Goal: Information Seeking & Learning: Learn about a topic

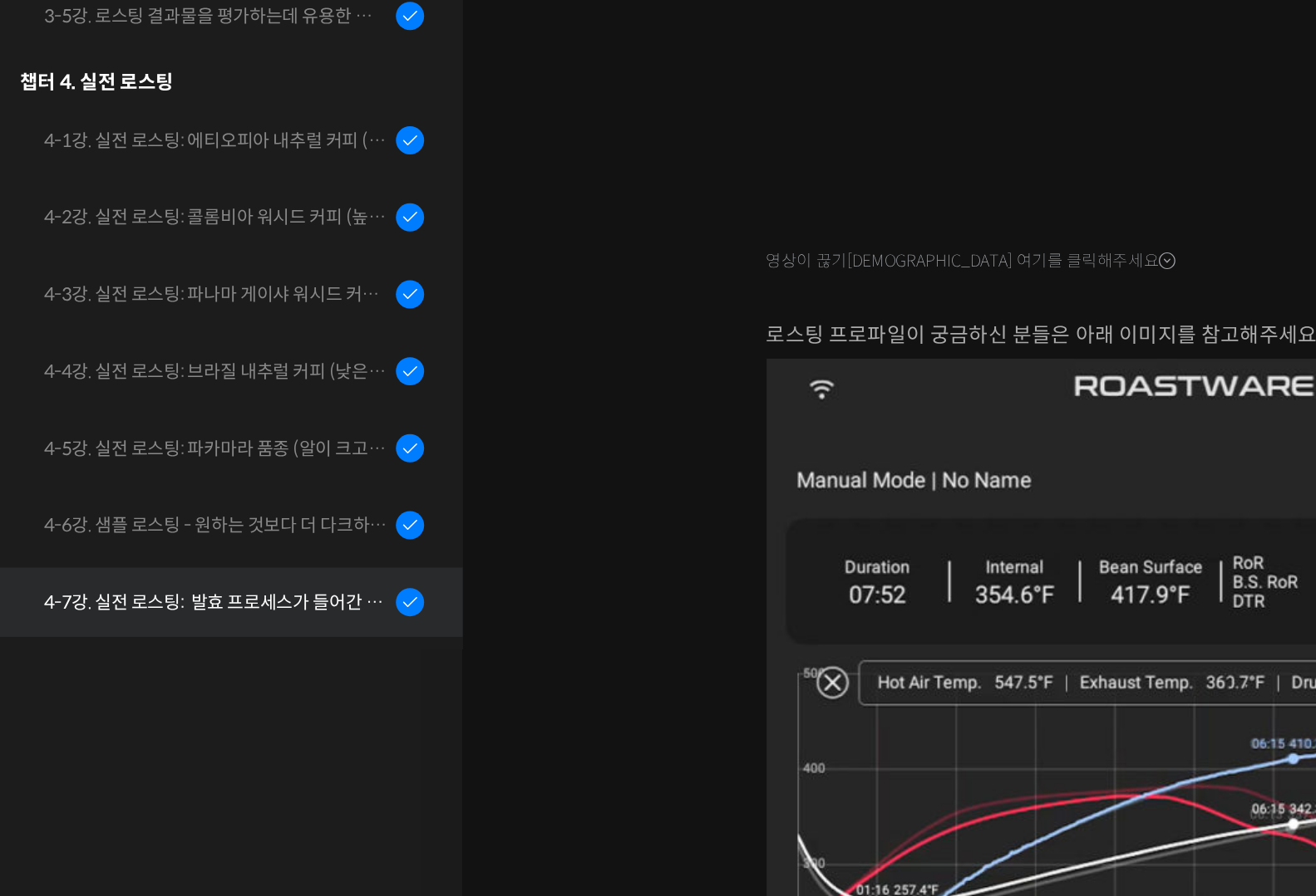
scroll to position [636, 0]
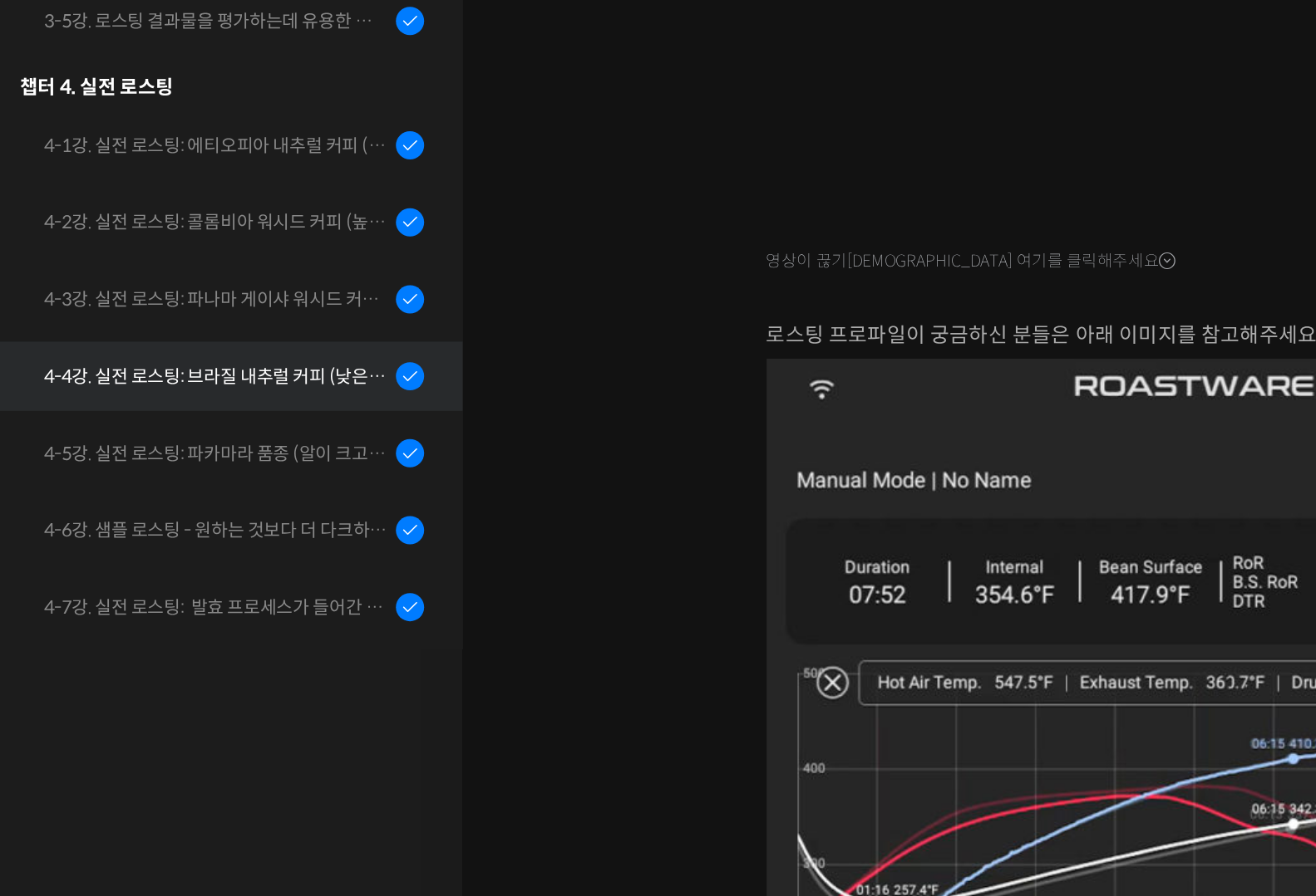
click at [183, 551] on div "4-4강. 실전 로스팅: 브라질 내추럴 커피 (낮은 고도에서 재배되어 당분과 밀도가 낮은 경우)" at bounding box center [140, 559] width 223 height 18
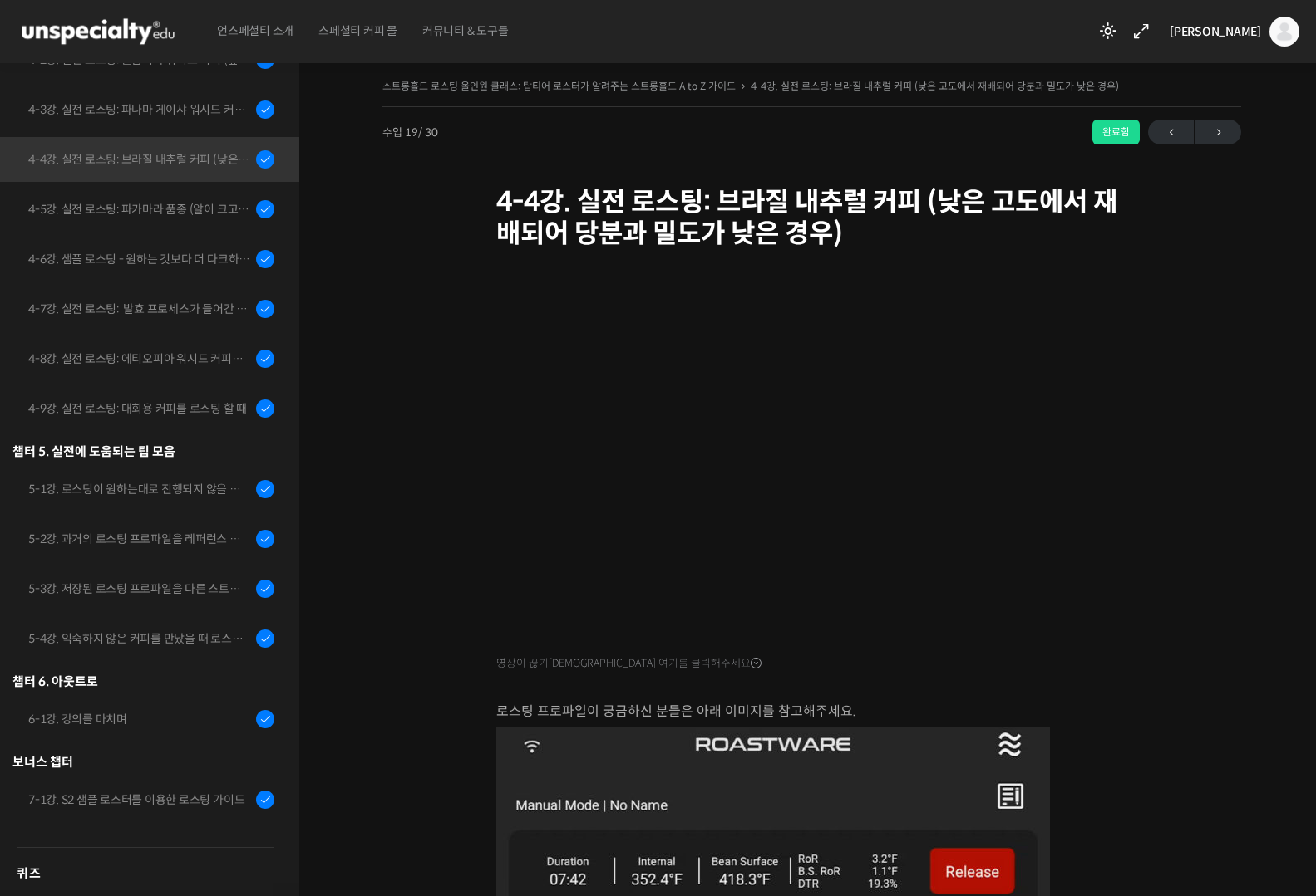
scroll to position [1246, 0]
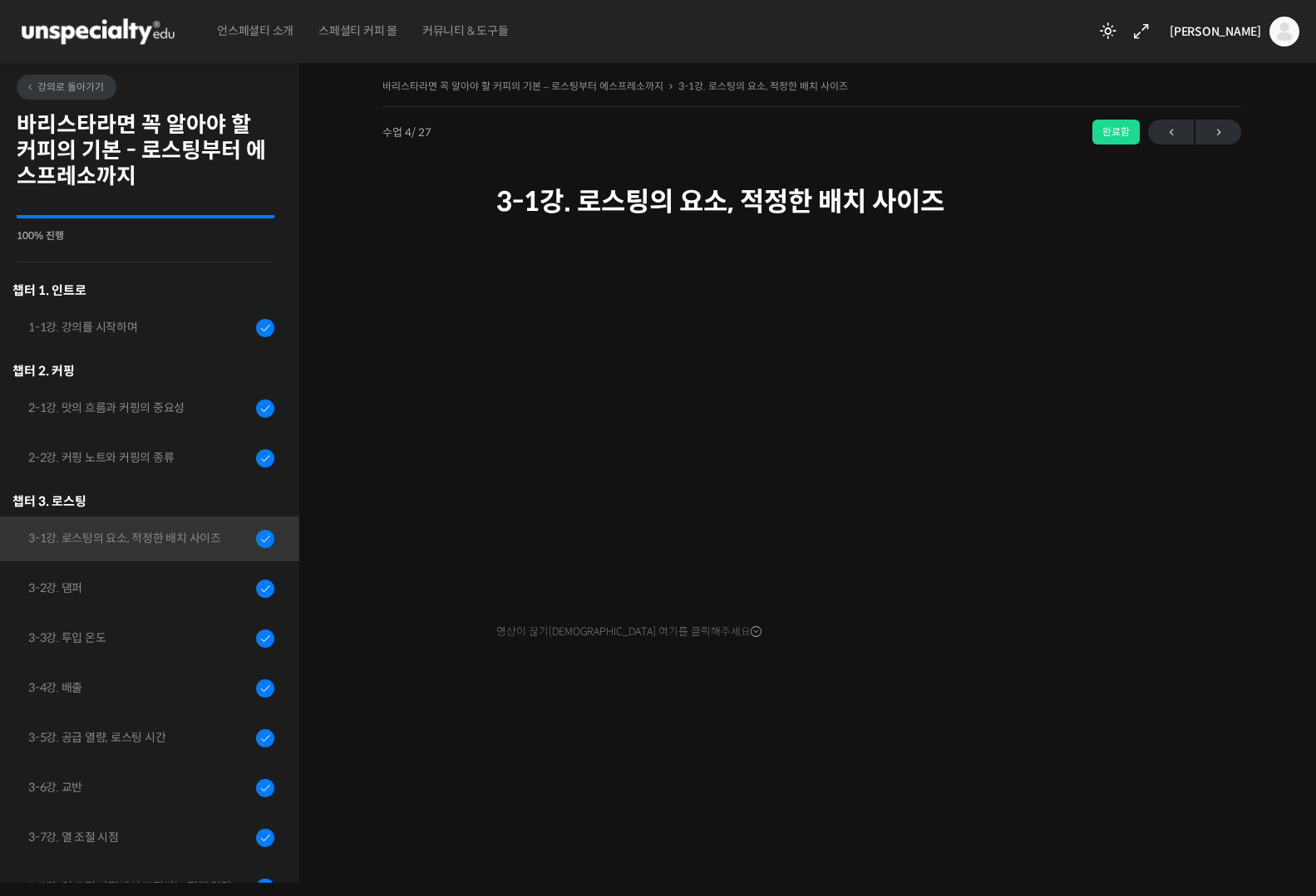
scroll to position [422, 0]
